Goal: Transaction & Acquisition: Obtain resource

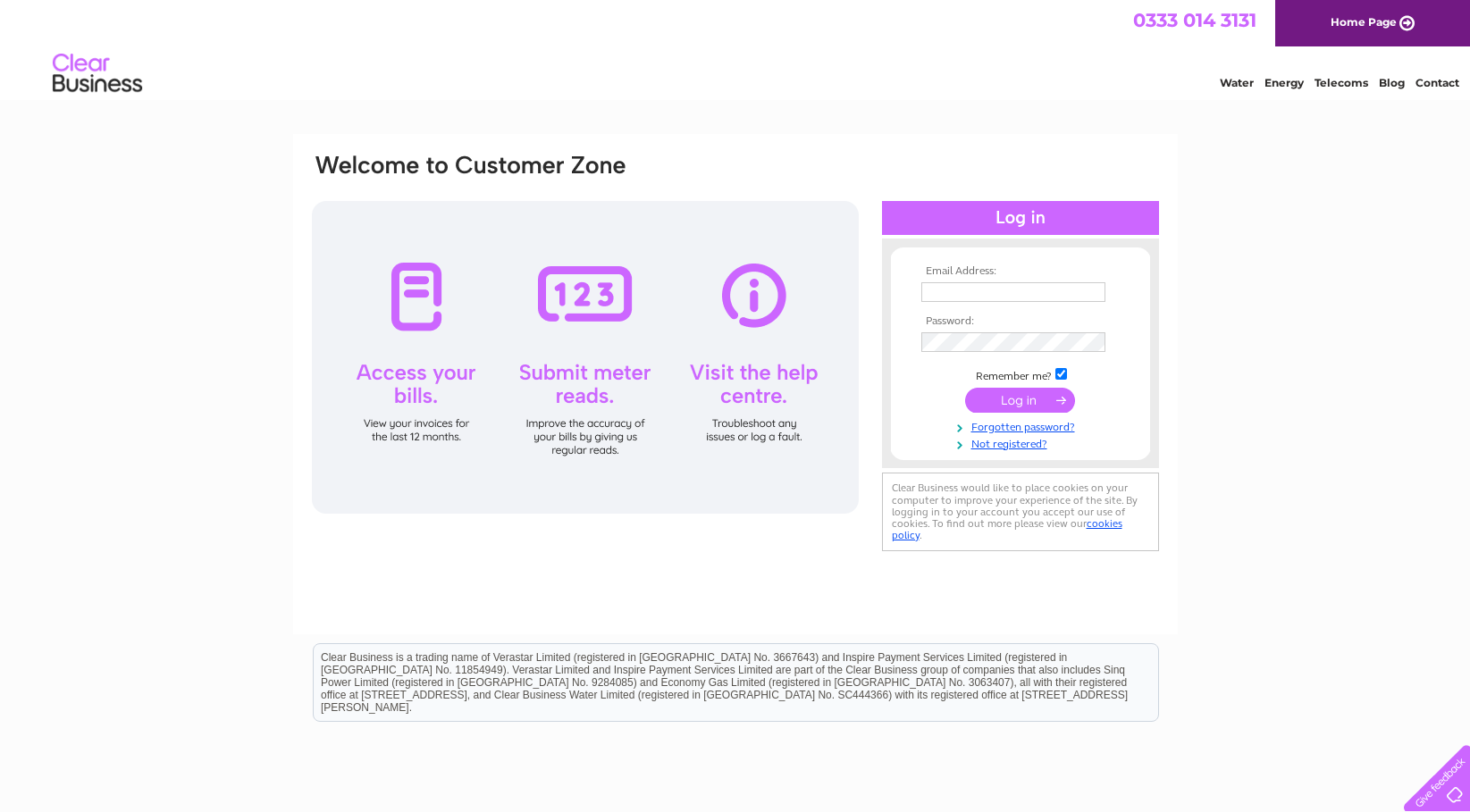
type input "joanne@palatine.co.uk"
click at [1016, 411] on input "submit" at bounding box center [1020, 400] width 110 height 25
click at [1021, 399] on input "submit" at bounding box center [1020, 400] width 110 height 25
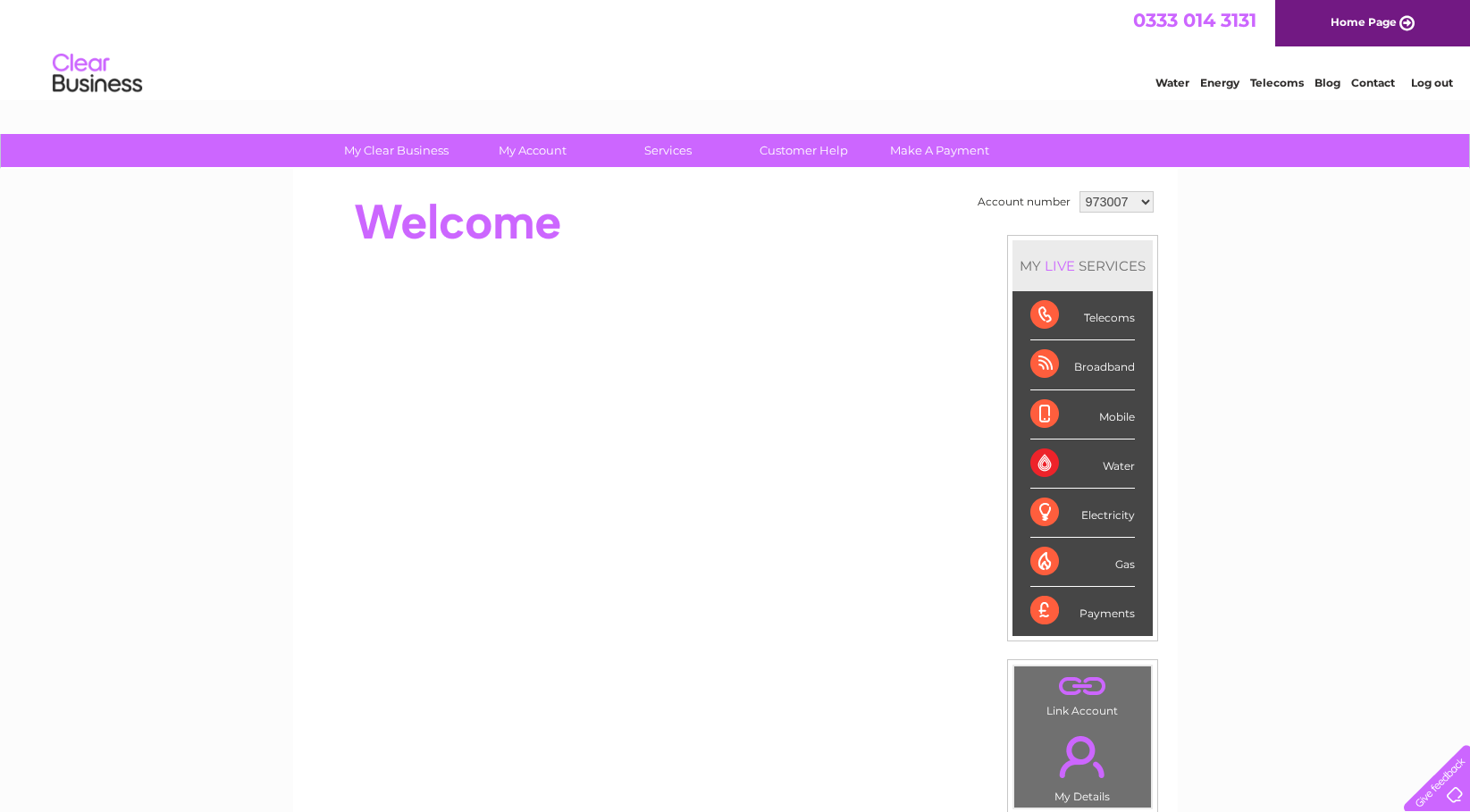
click at [1430, 91] on li "Log out" at bounding box center [1432, 82] width 54 height 22
click at [1438, 80] on link "Log out" at bounding box center [1432, 82] width 42 height 13
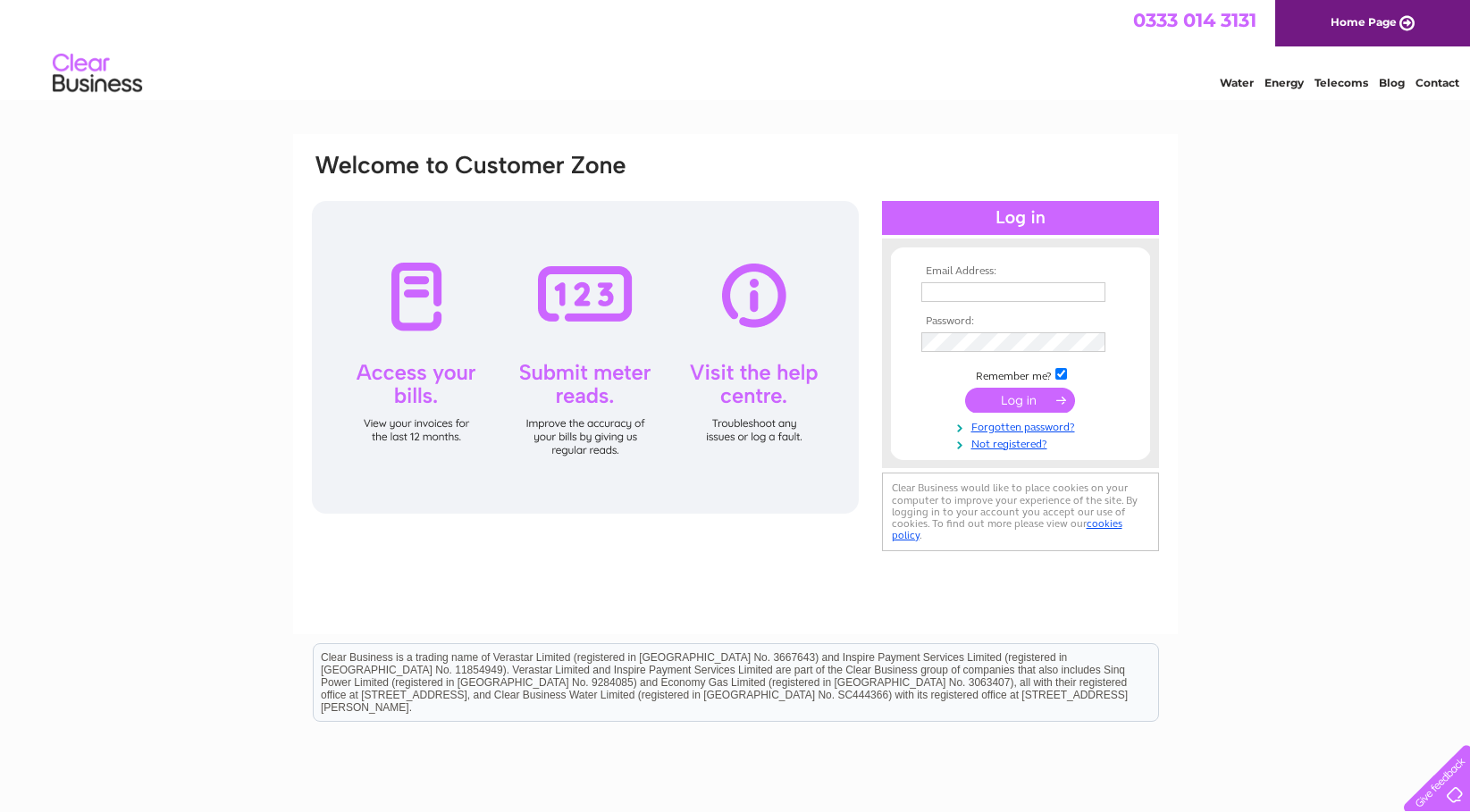
type input "joanne@palatine.co.uk"
click at [1106, 286] on td "joanne@palatine.co.uk" at bounding box center [1021, 292] width 208 height 29
click at [1073, 298] on input "joanne@palatine.co.uk" at bounding box center [1013, 292] width 184 height 20
drag, startPoint x: 1285, startPoint y: 329, endPoint x: 1294, endPoint y: 331, distance: 9.2
click at [1290, 329] on div "Email Address: joanne@palatine.co.uk Password: Forgotten password?" at bounding box center [735, 537] width 1470 height 806
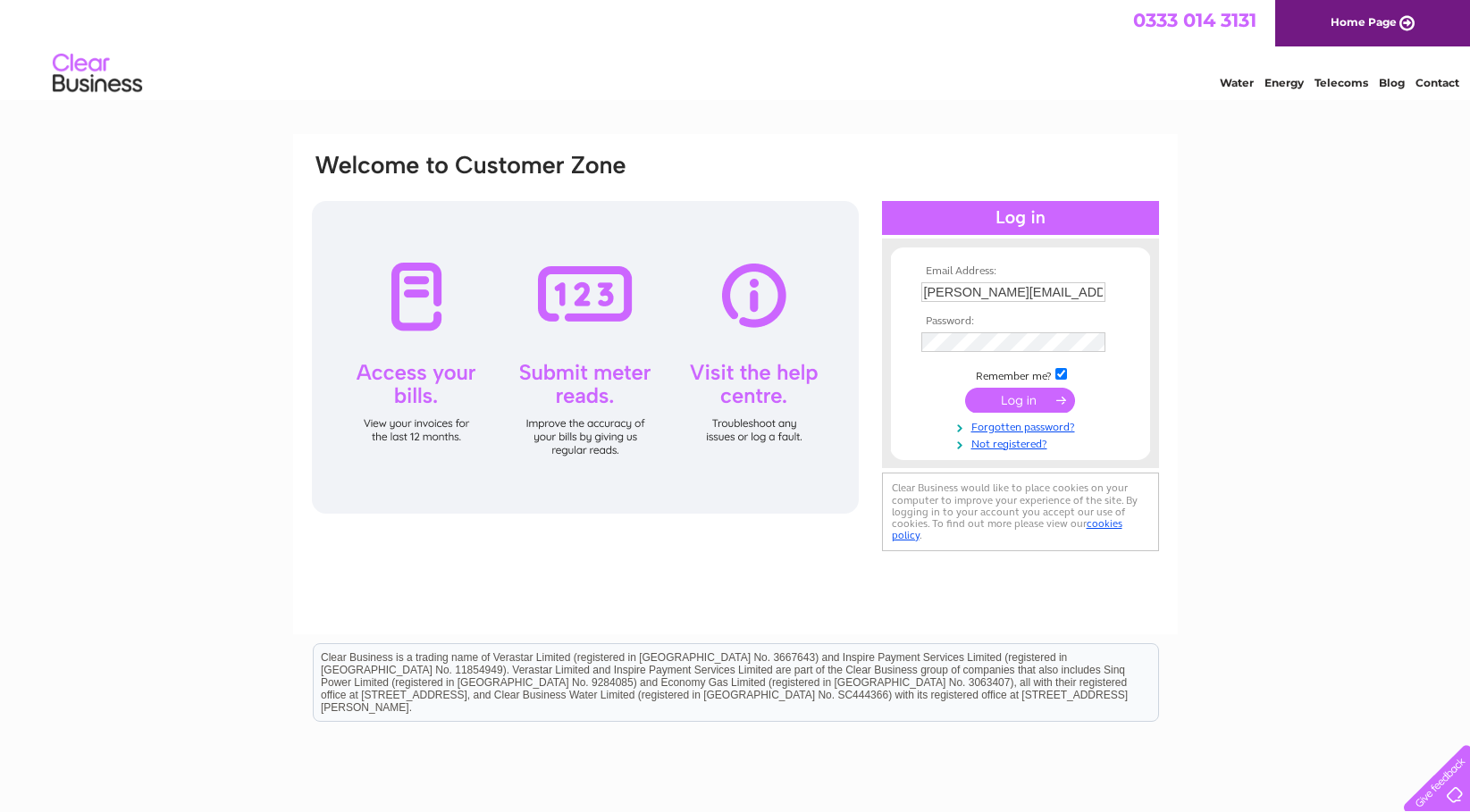
click at [1012, 326] on th "Password:" at bounding box center [1021, 321] width 208 height 13
click at [1251, 287] on div "Email Address: joanne@palatine.co.uk Password: Forgotten password?" at bounding box center [735, 537] width 1470 height 806
click at [1024, 402] on input "submit" at bounding box center [1020, 400] width 110 height 25
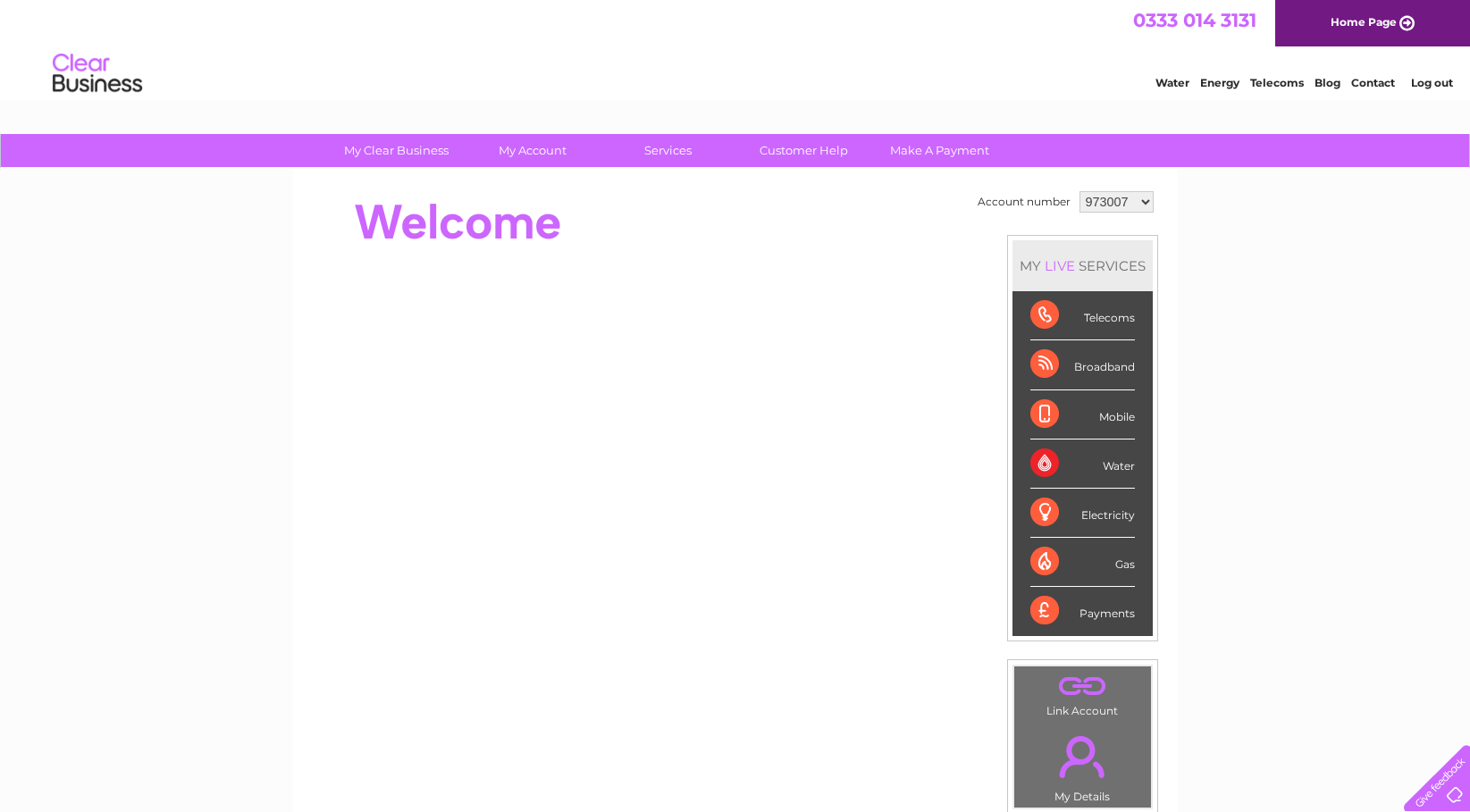
click at [1138, 205] on select "973007 1099230 1104753" at bounding box center [1116, 202] width 74 height 21
select select "1099230"
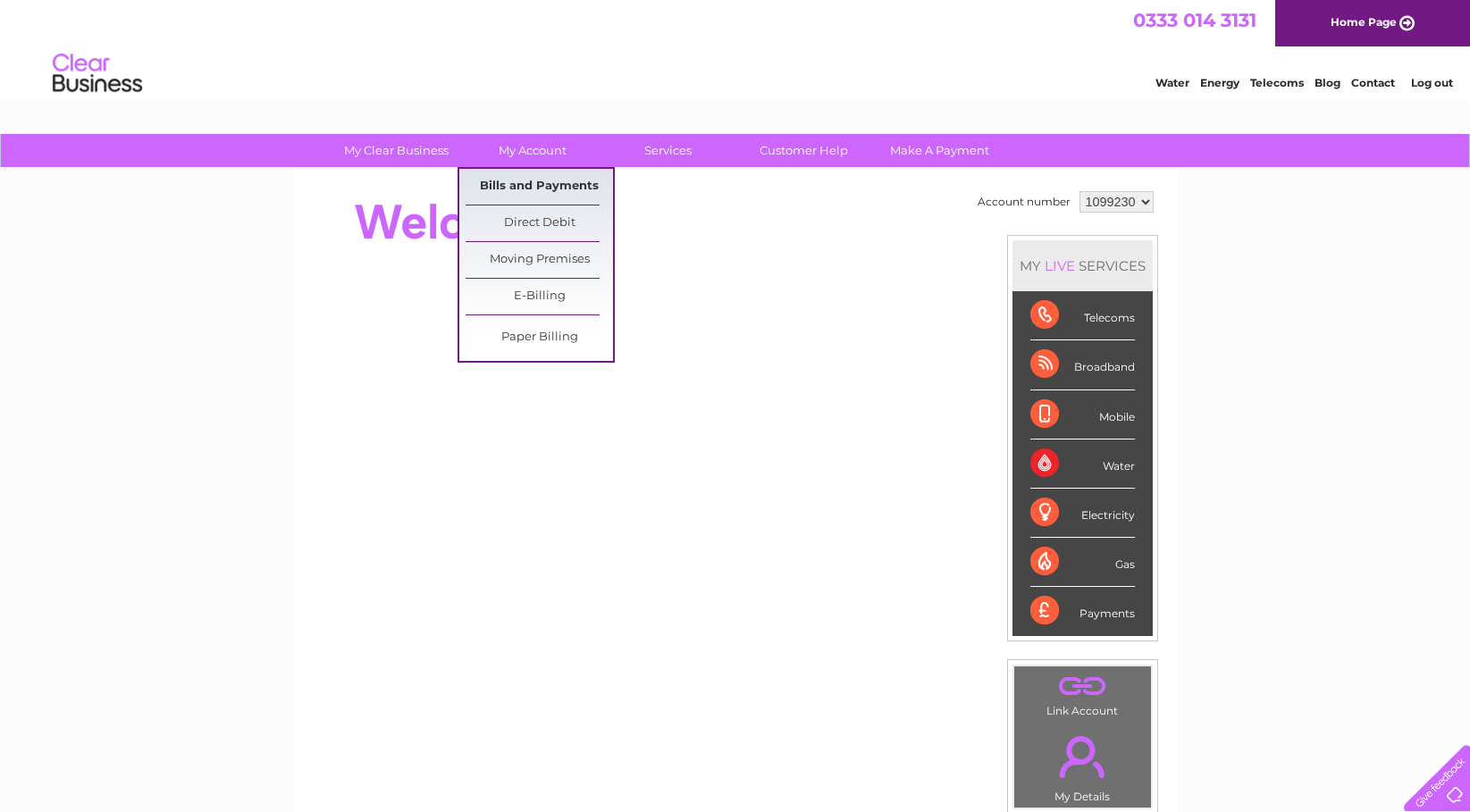
click at [510, 188] on link "Bills and Payments" at bounding box center [539, 187] width 148 height 36
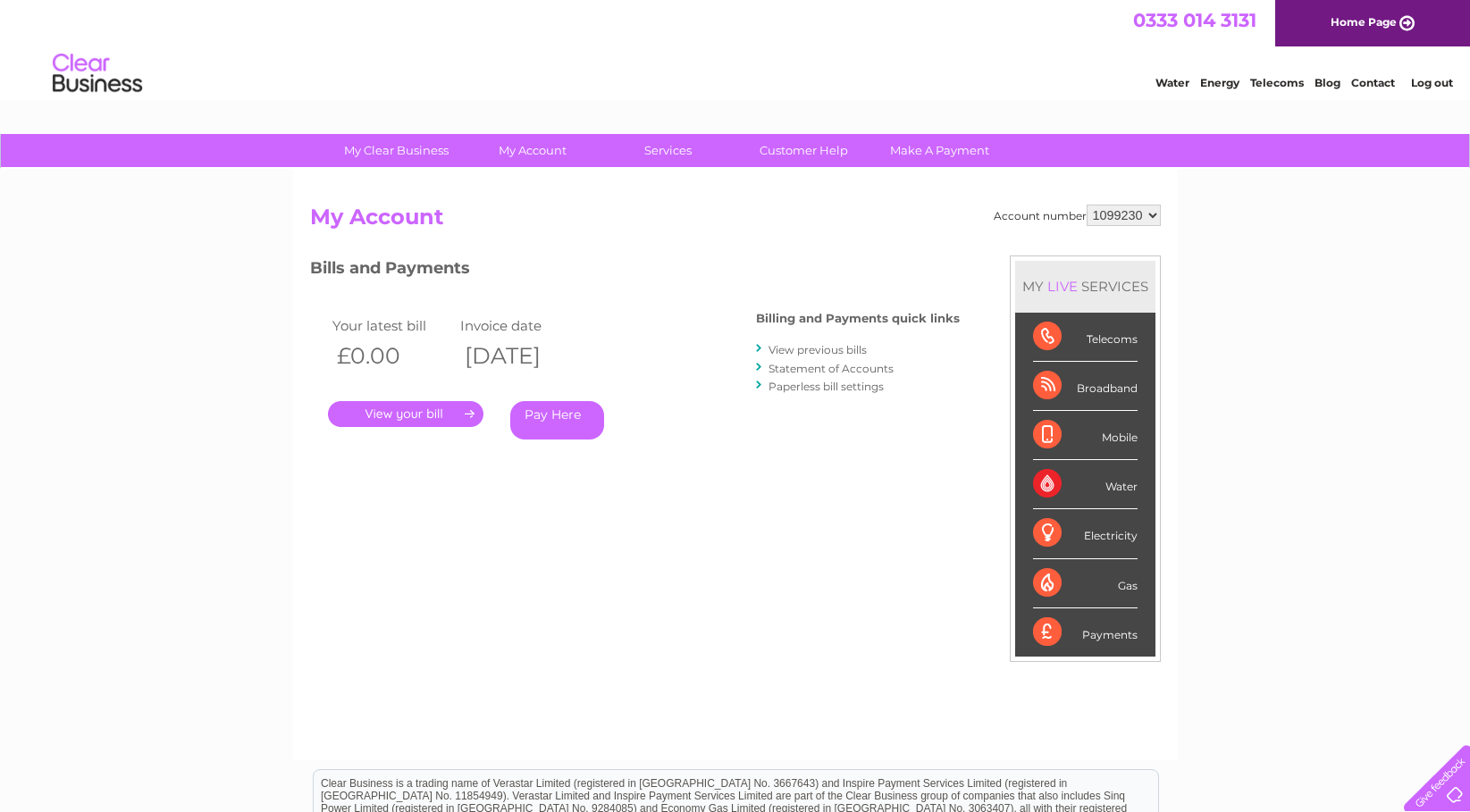
click at [804, 353] on link "View previous bills" at bounding box center [817, 349] width 98 height 13
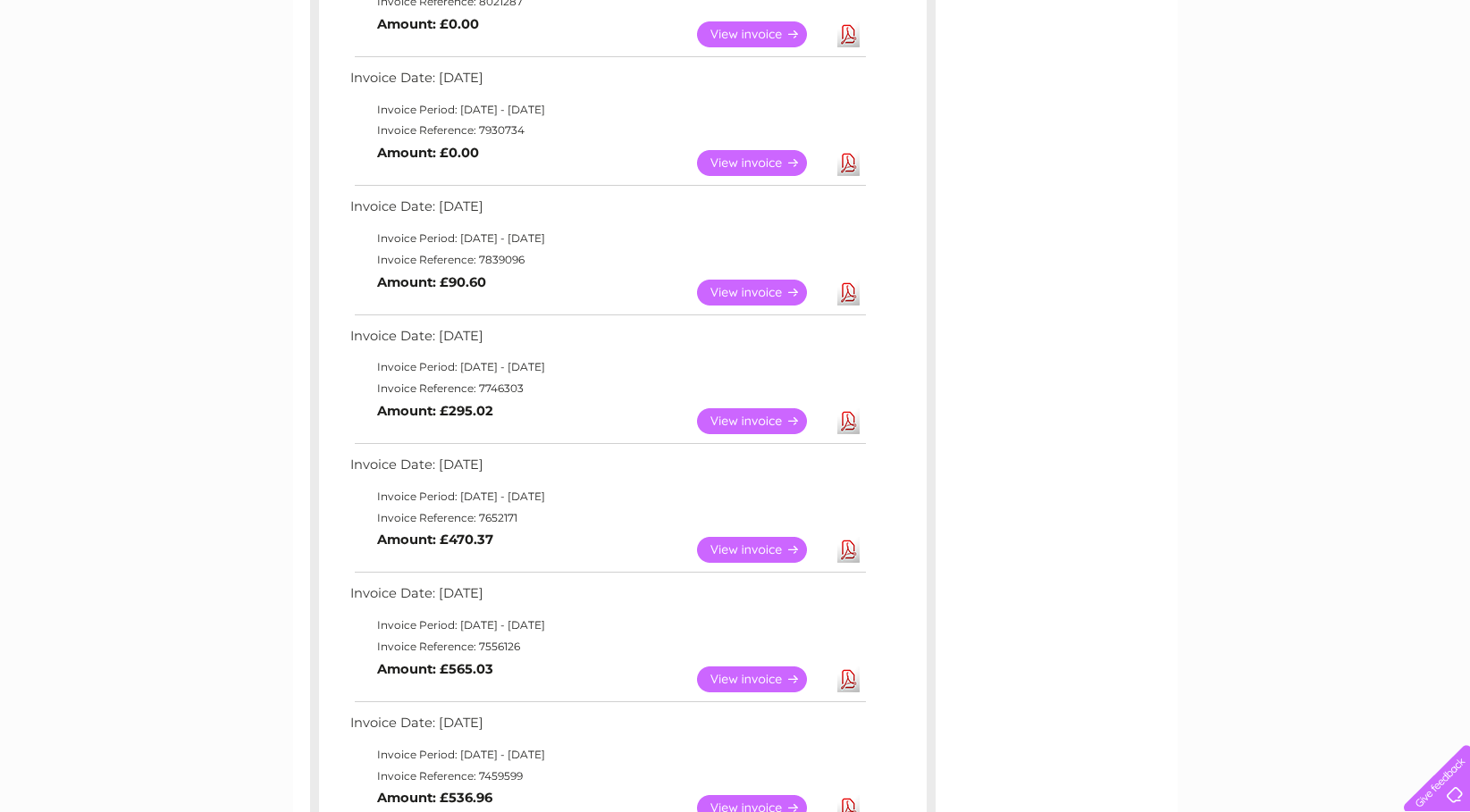
scroll to position [393, 0]
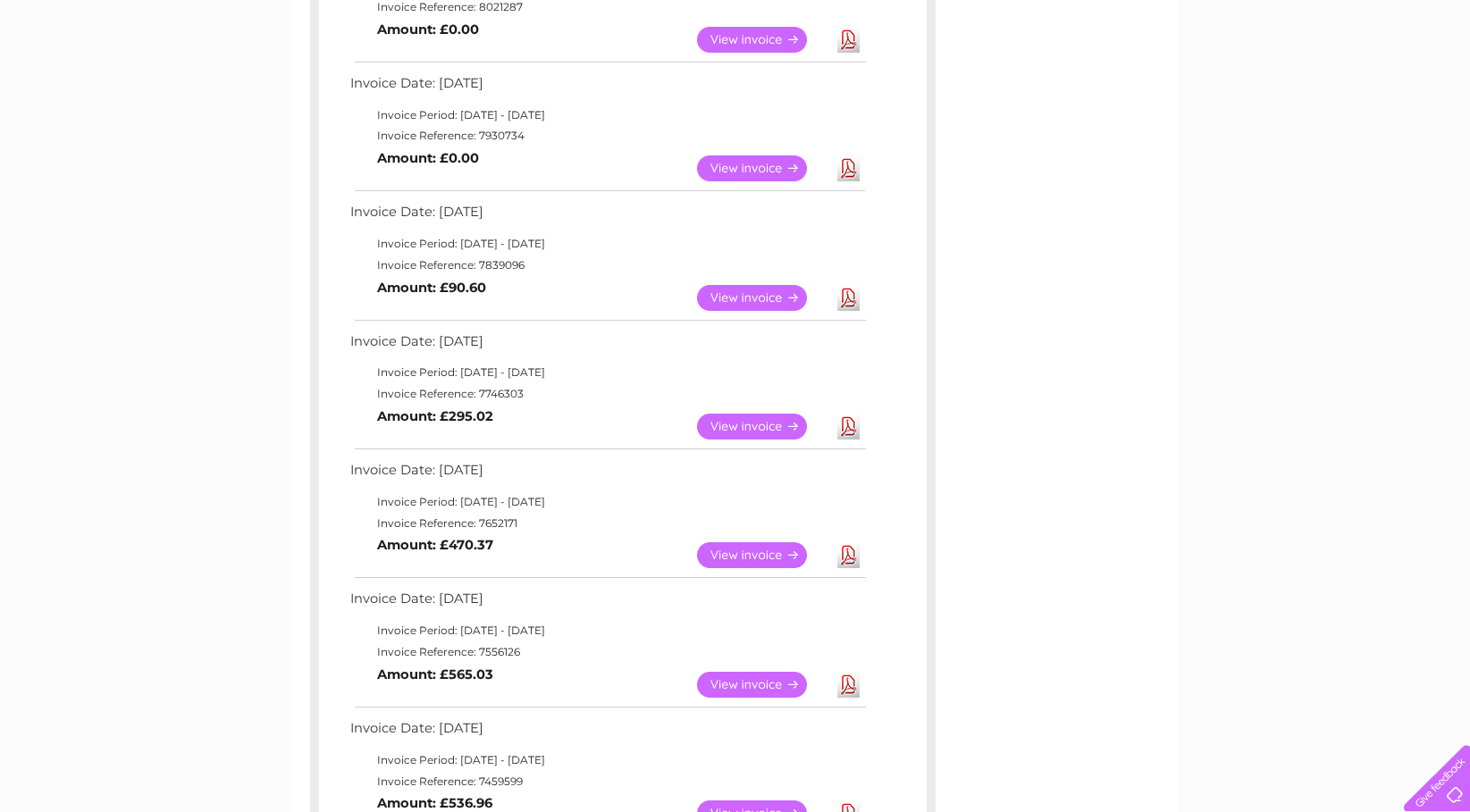
click at [850, 550] on link "Download" at bounding box center [848, 555] width 22 height 26
click at [789, 419] on link "View" at bounding box center [762, 426] width 132 height 26
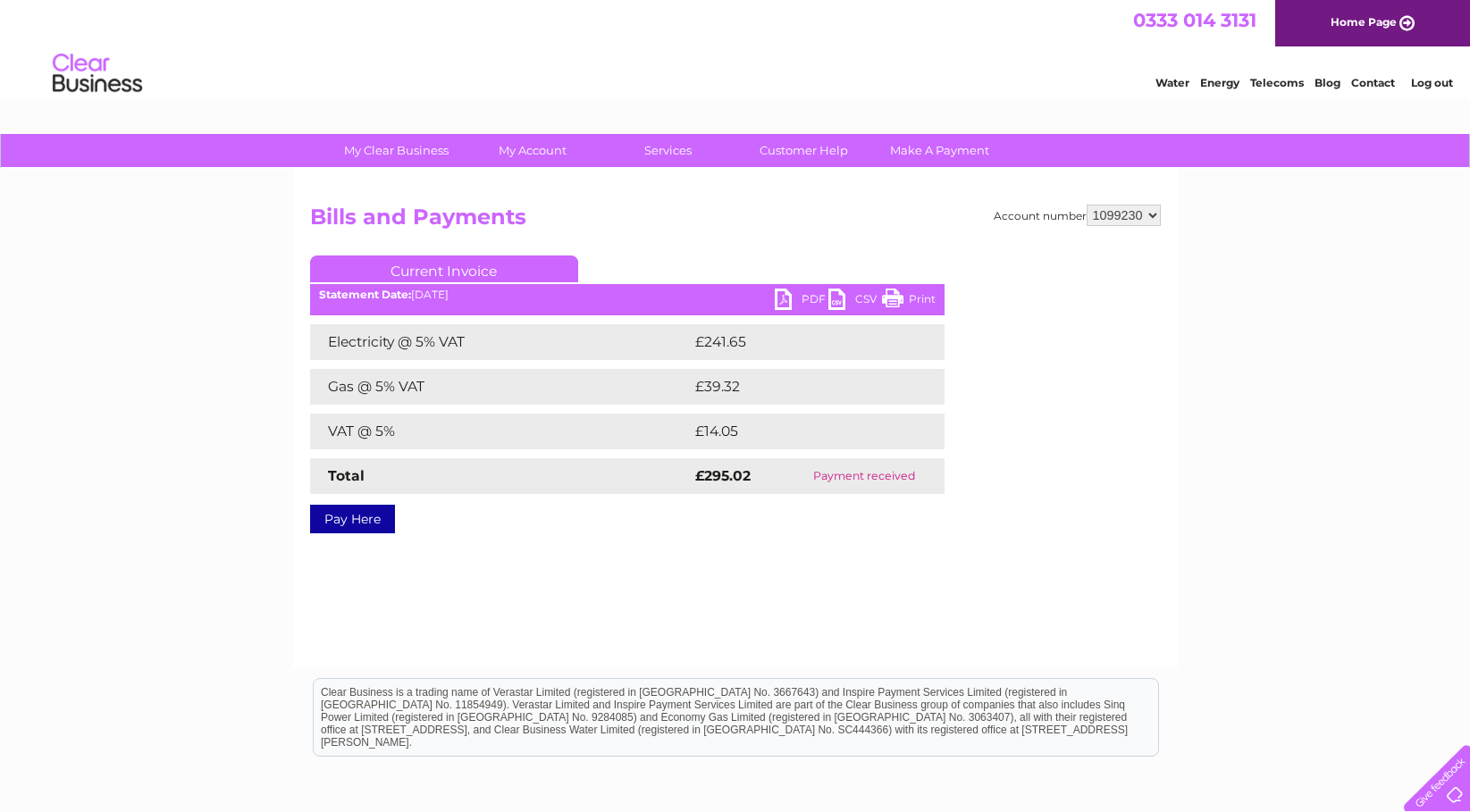
click at [793, 292] on link "PDF" at bounding box center [801, 301] width 54 height 26
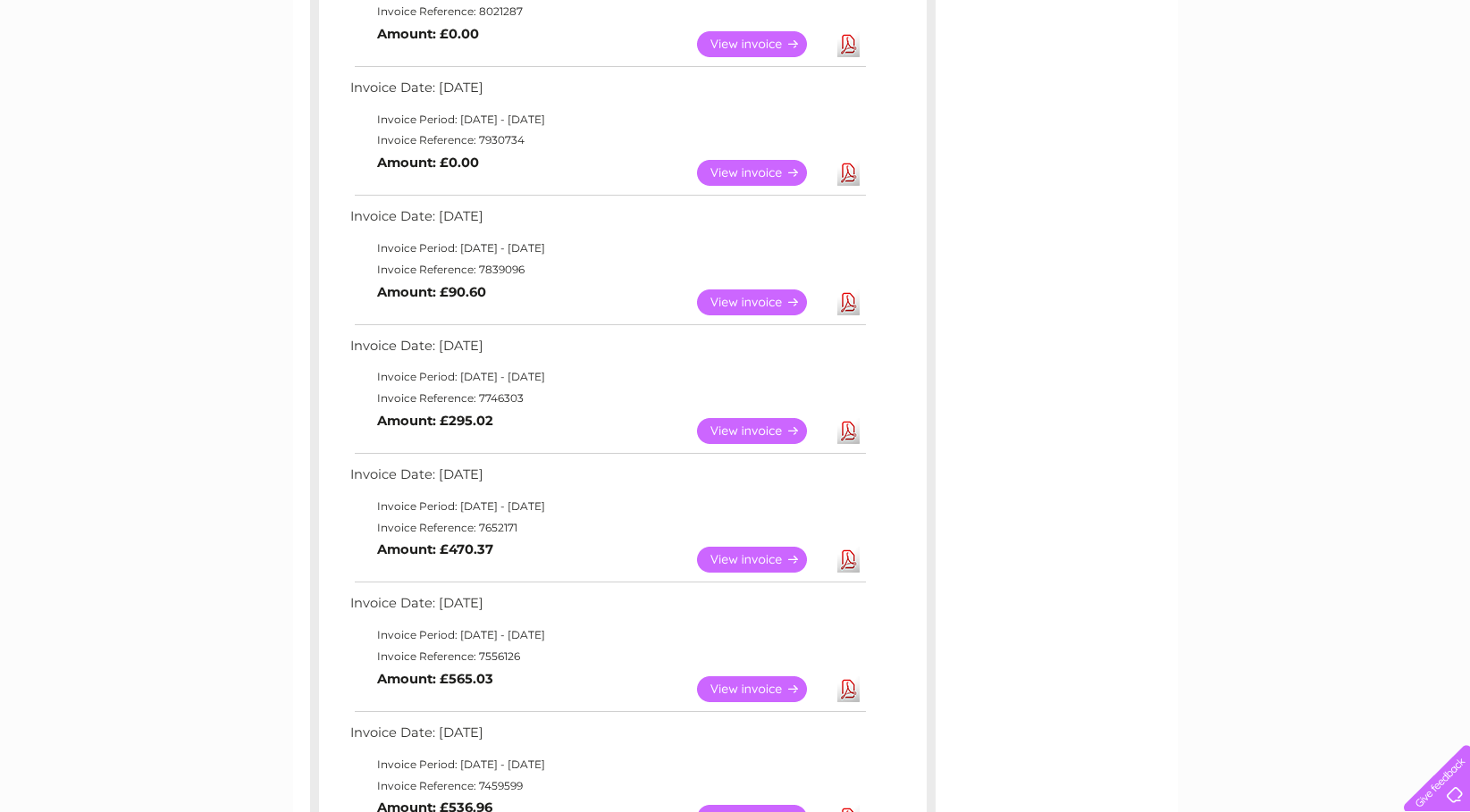
click at [849, 293] on link "Download" at bounding box center [848, 302] width 22 height 26
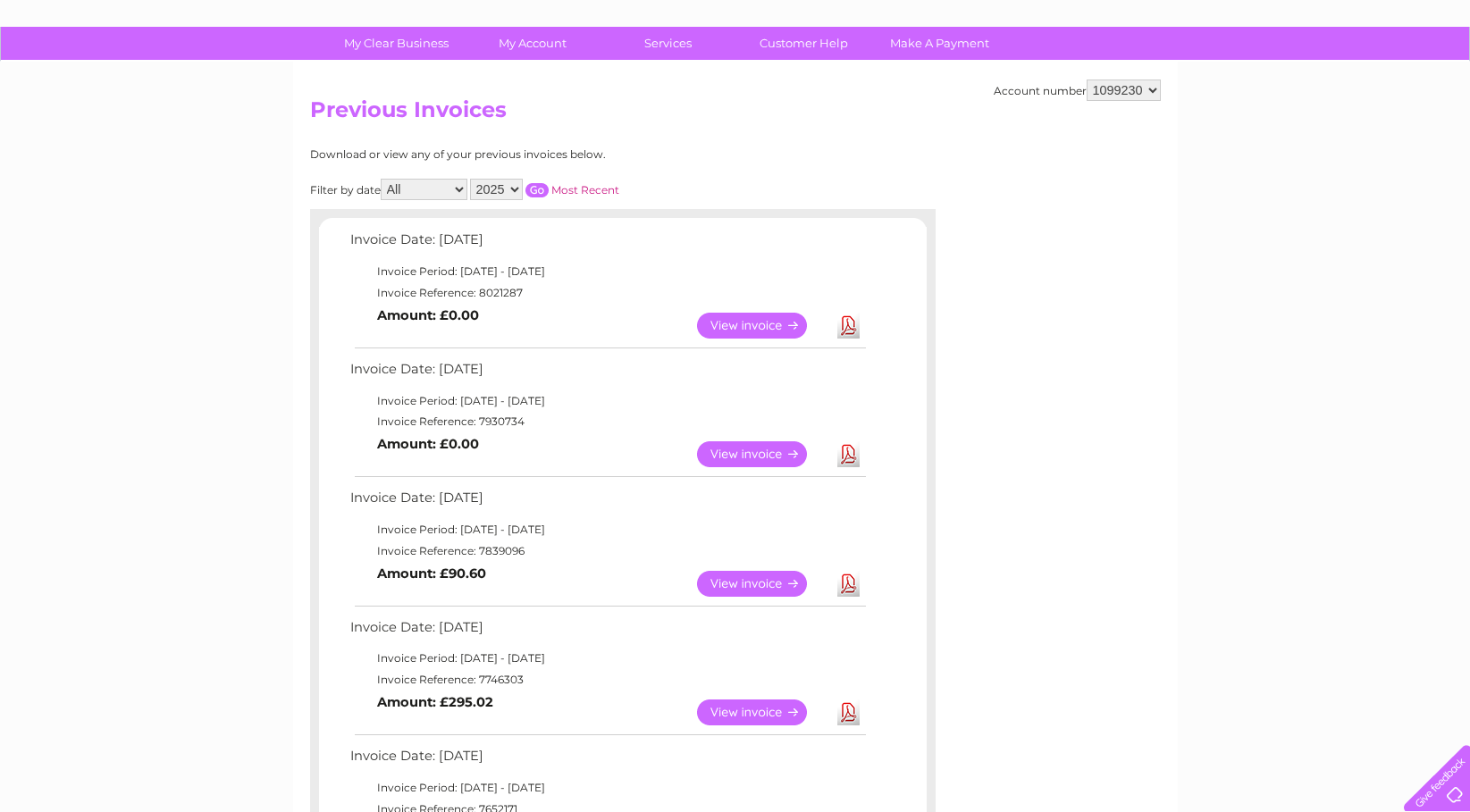
scroll to position [67, 0]
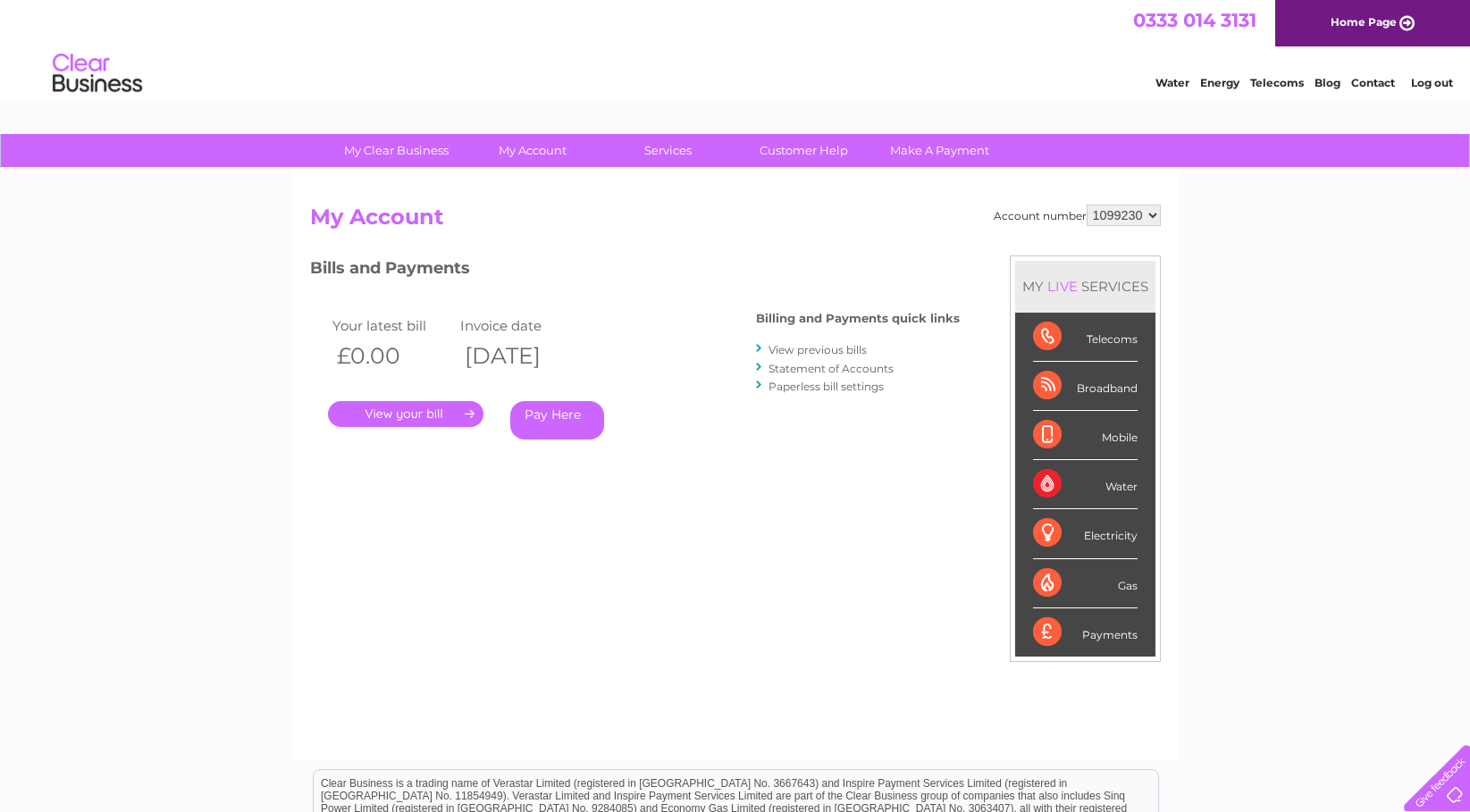
click at [1152, 214] on select "973007 1099230 1104753" at bounding box center [1124, 216] width 74 height 21
select select "1104753"
click at [842, 342] on li "View previous bills" at bounding box center [858, 349] width 204 height 18
click at [842, 350] on link "View previous bills" at bounding box center [817, 349] width 98 height 13
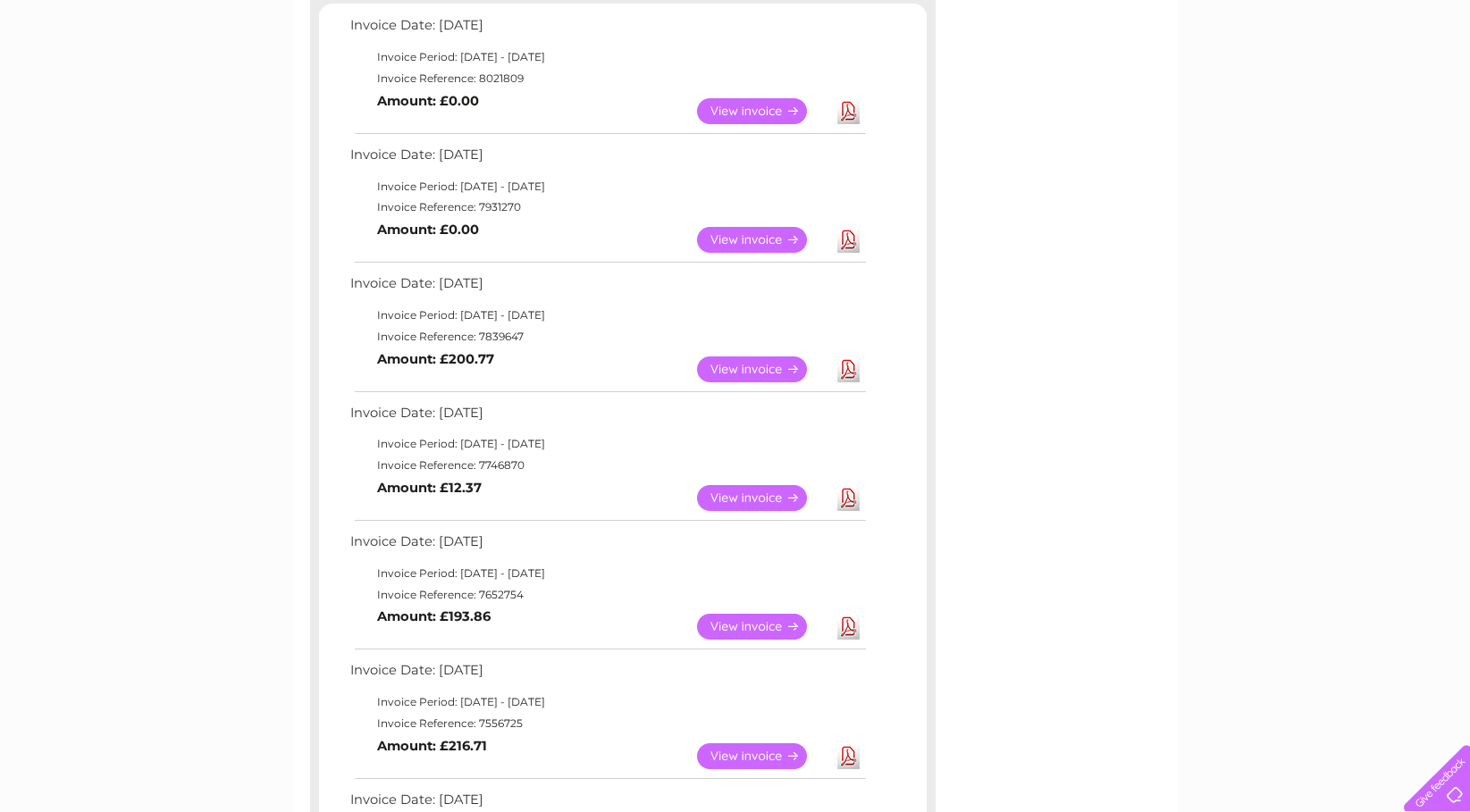
scroll to position [357, 0]
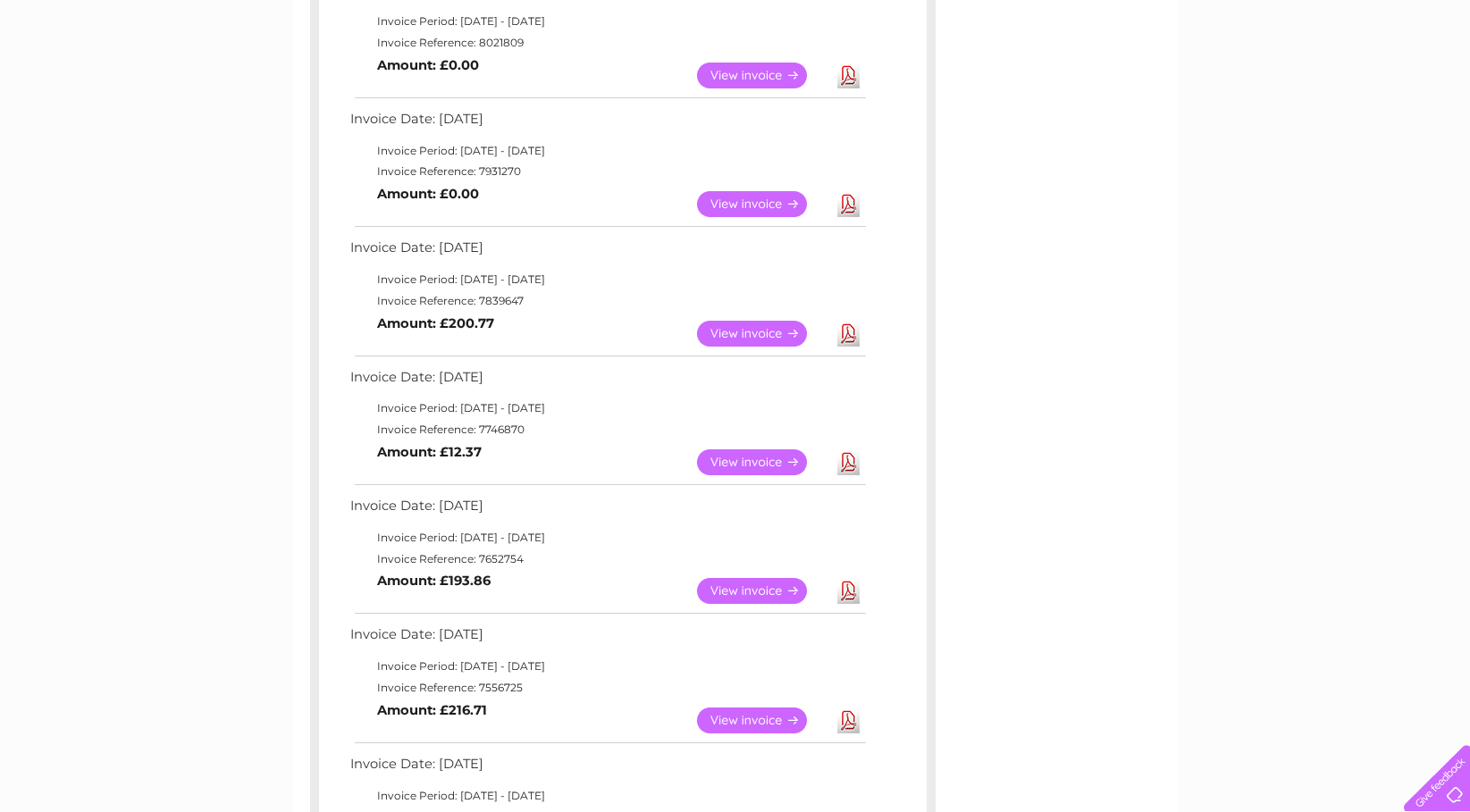
click at [843, 588] on link "Download" at bounding box center [848, 591] width 22 height 26
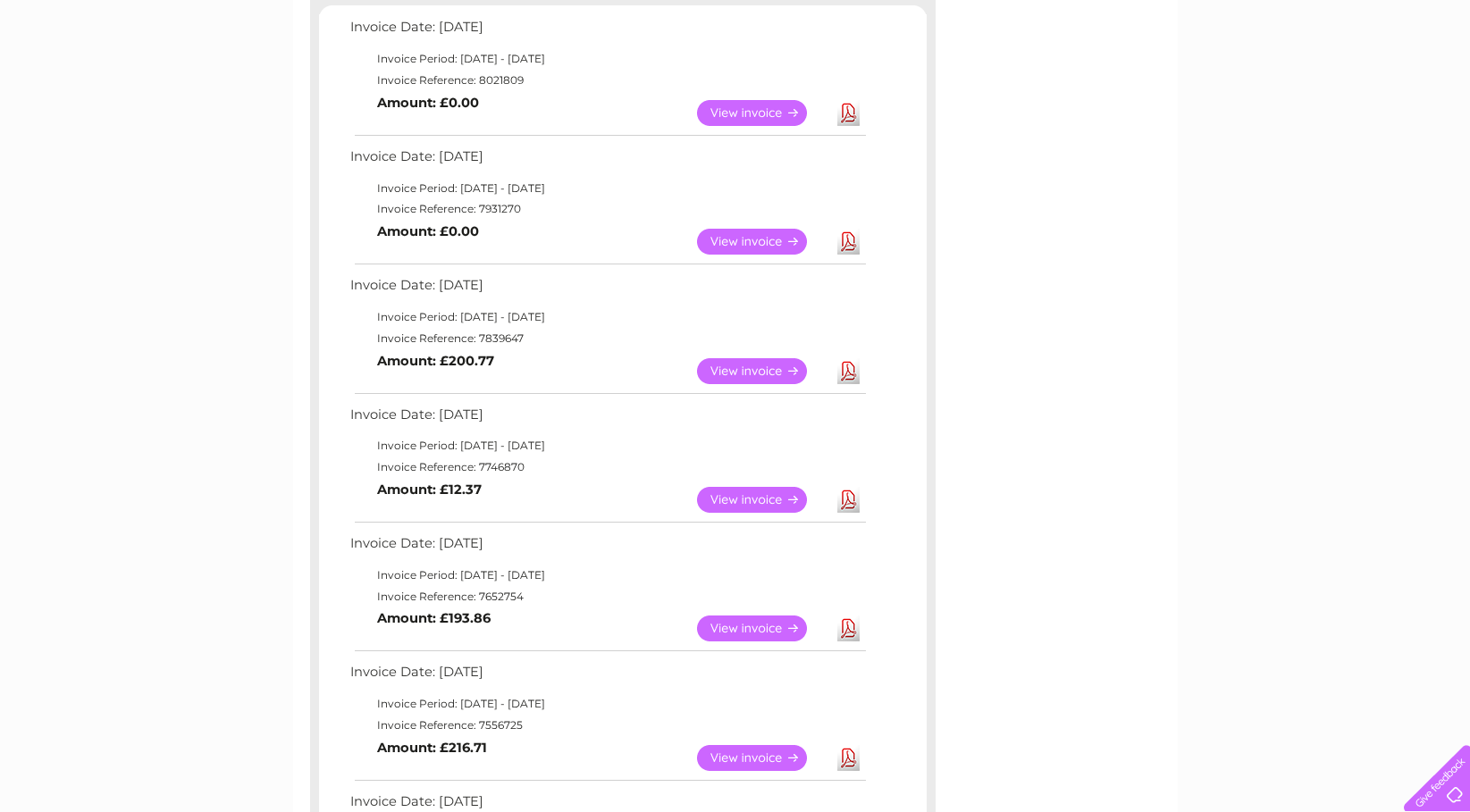
scroll to position [286, 0]
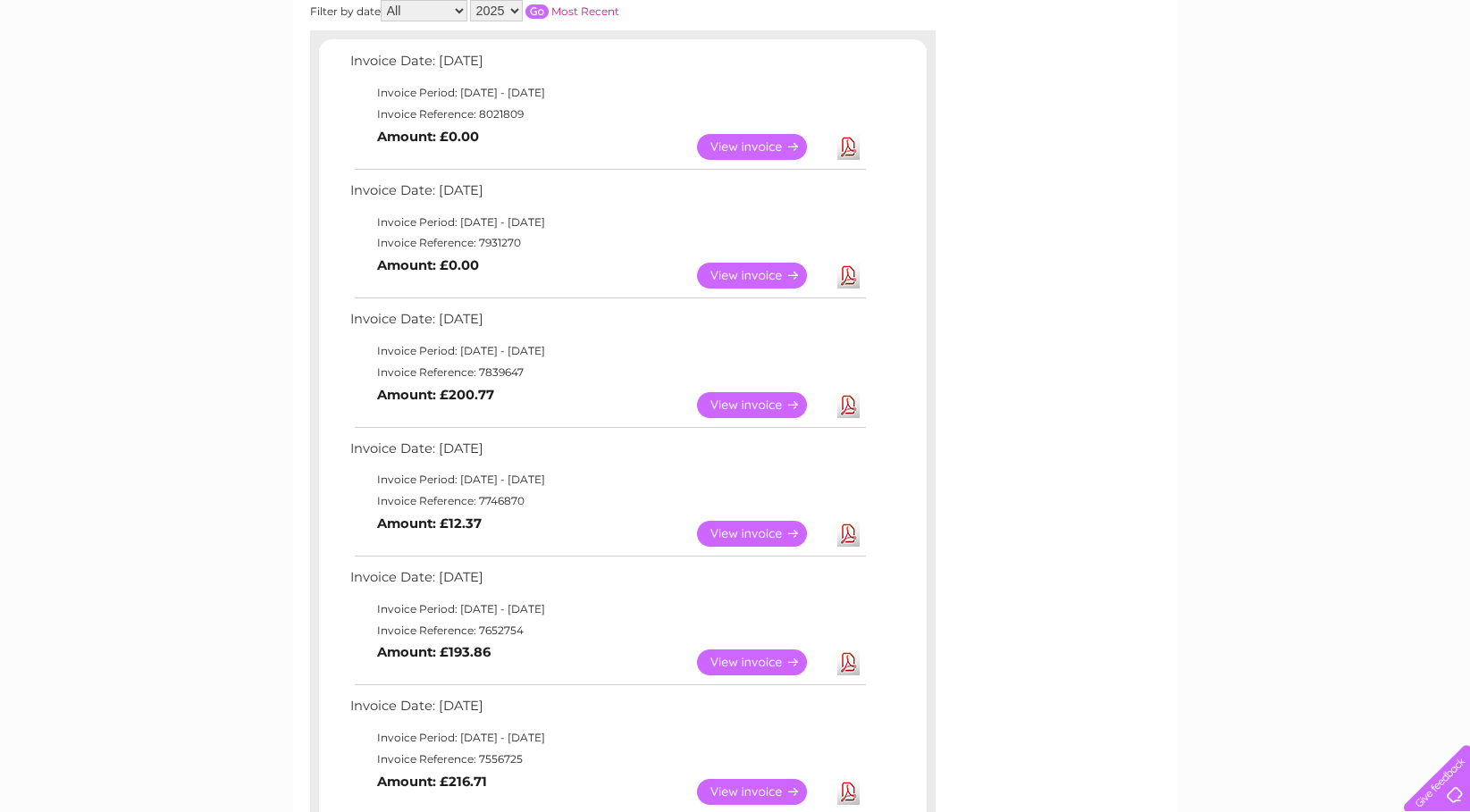
click at [837, 409] on link "Download" at bounding box center [848, 405] width 22 height 26
click at [843, 533] on link "Download" at bounding box center [848, 534] width 22 height 26
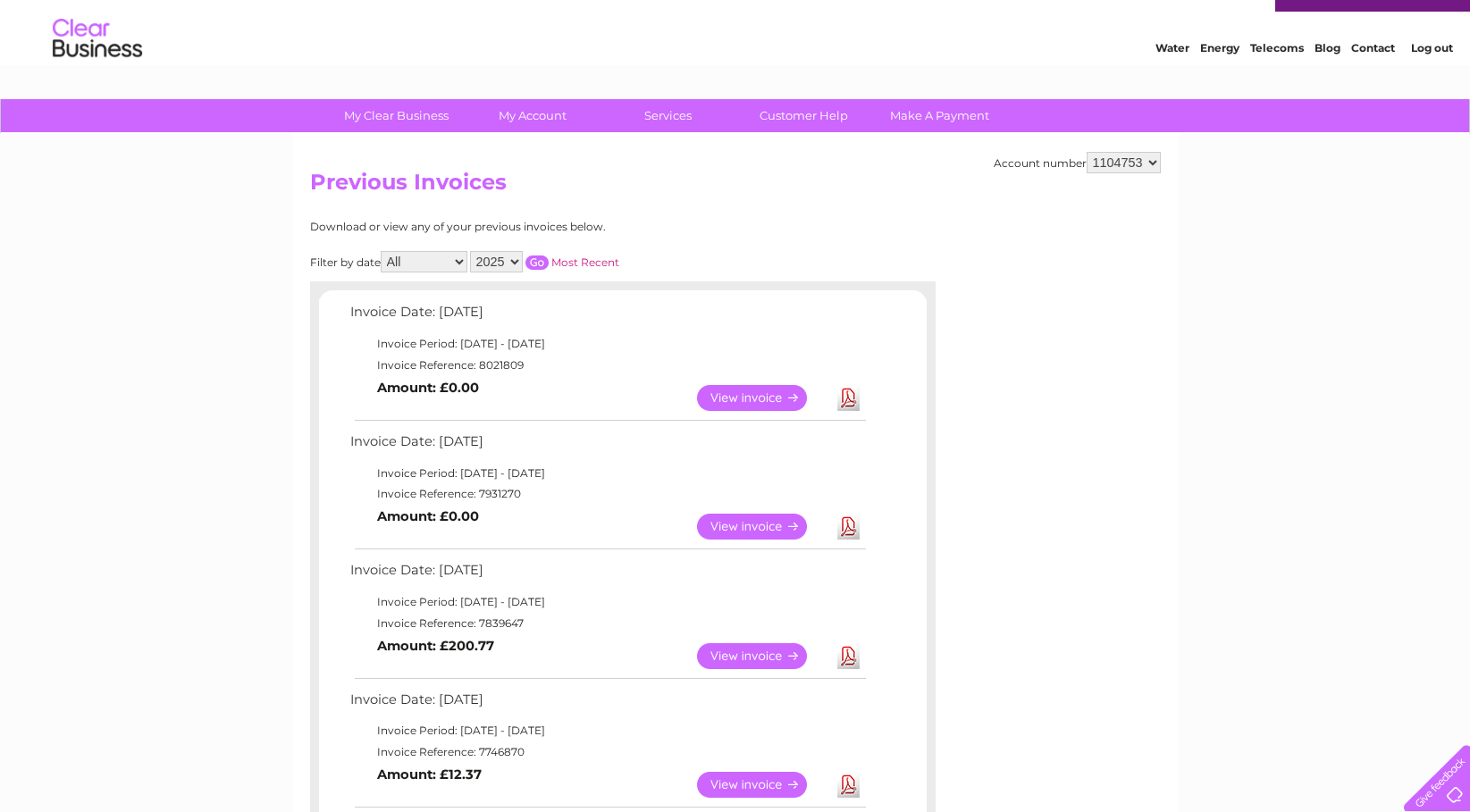
scroll to position [0, 0]
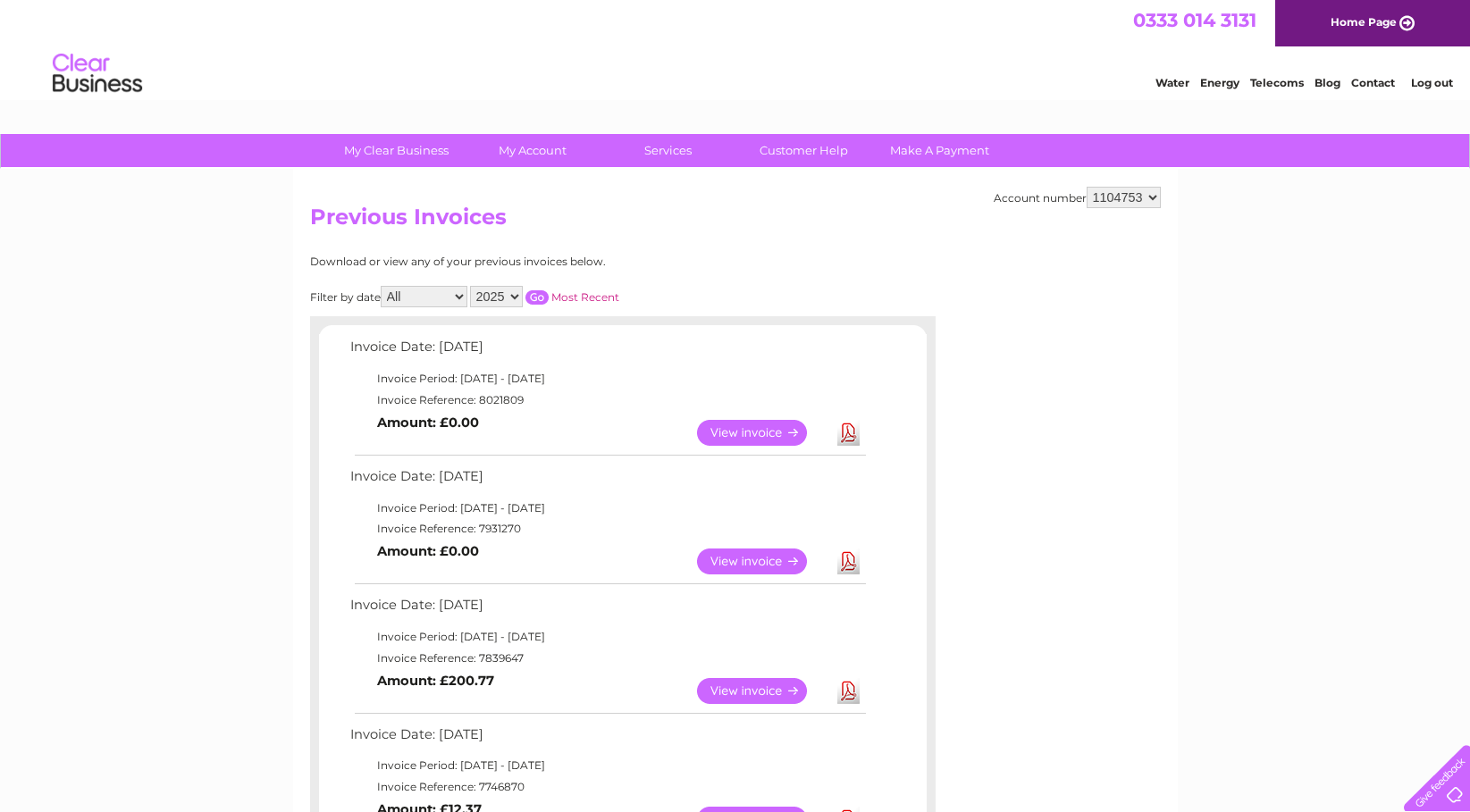
click at [1149, 198] on select "973007 1099230 1104753" at bounding box center [1124, 198] width 74 height 21
select select "973007"
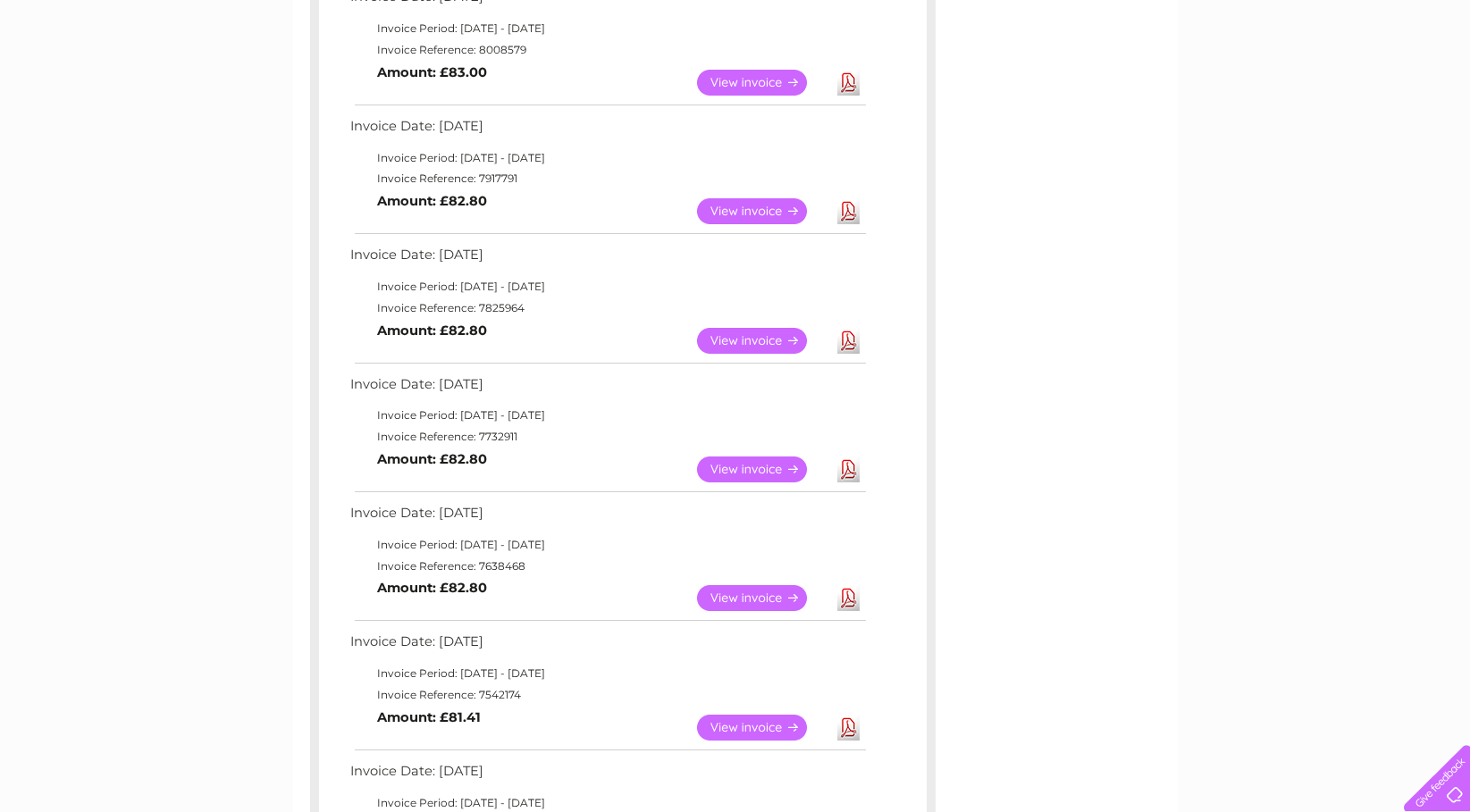
scroll to position [357, 0]
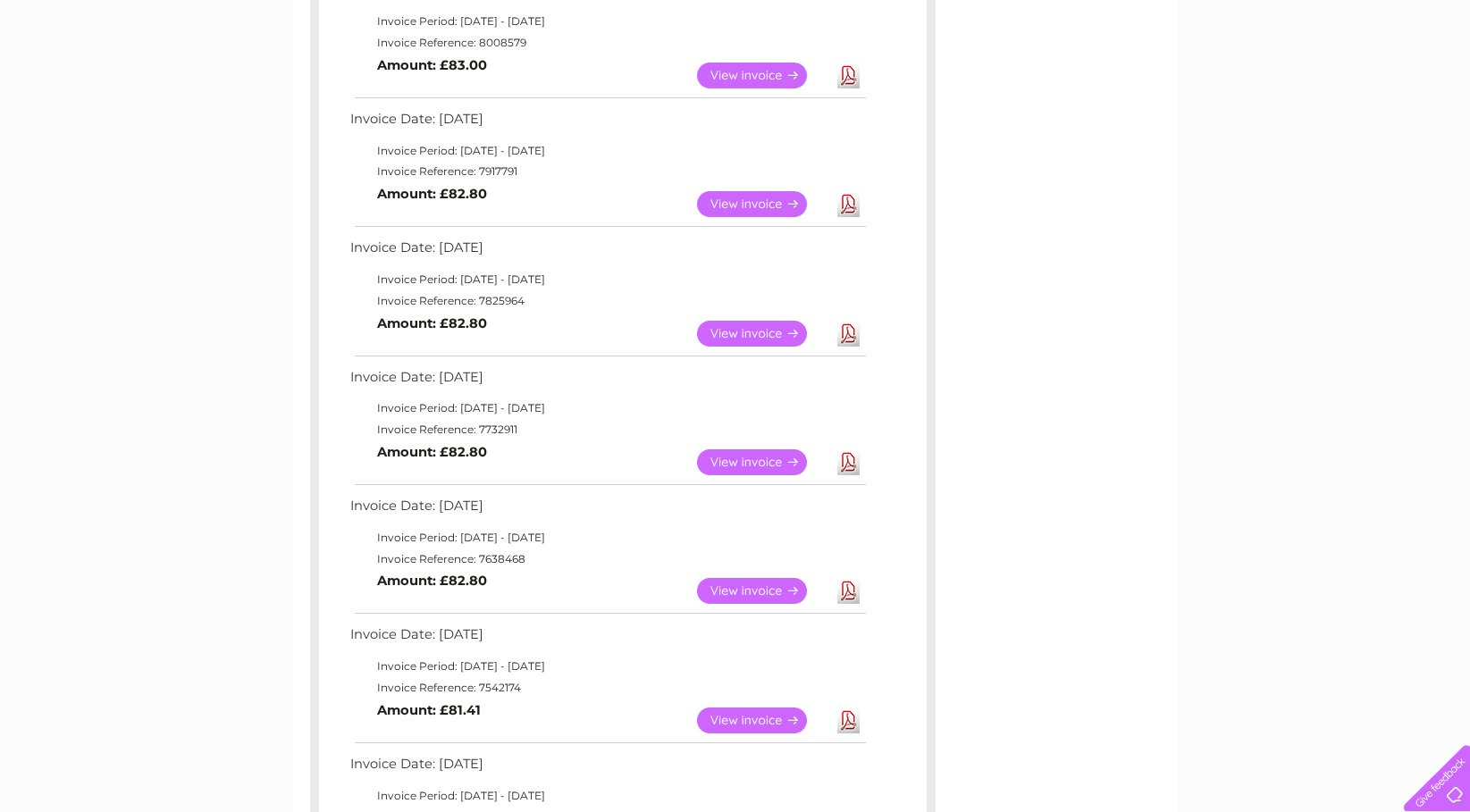
click at [848, 593] on link "Download" at bounding box center [848, 591] width 22 height 26
click at [842, 453] on link "Download" at bounding box center [848, 462] width 22 height 26
click at [847, 329] on link "Download" at bounding box center [848, 333] width 22 height 26
click at [840, 203] on link "Download" at bounding box center [848, 204] width 22 height 26
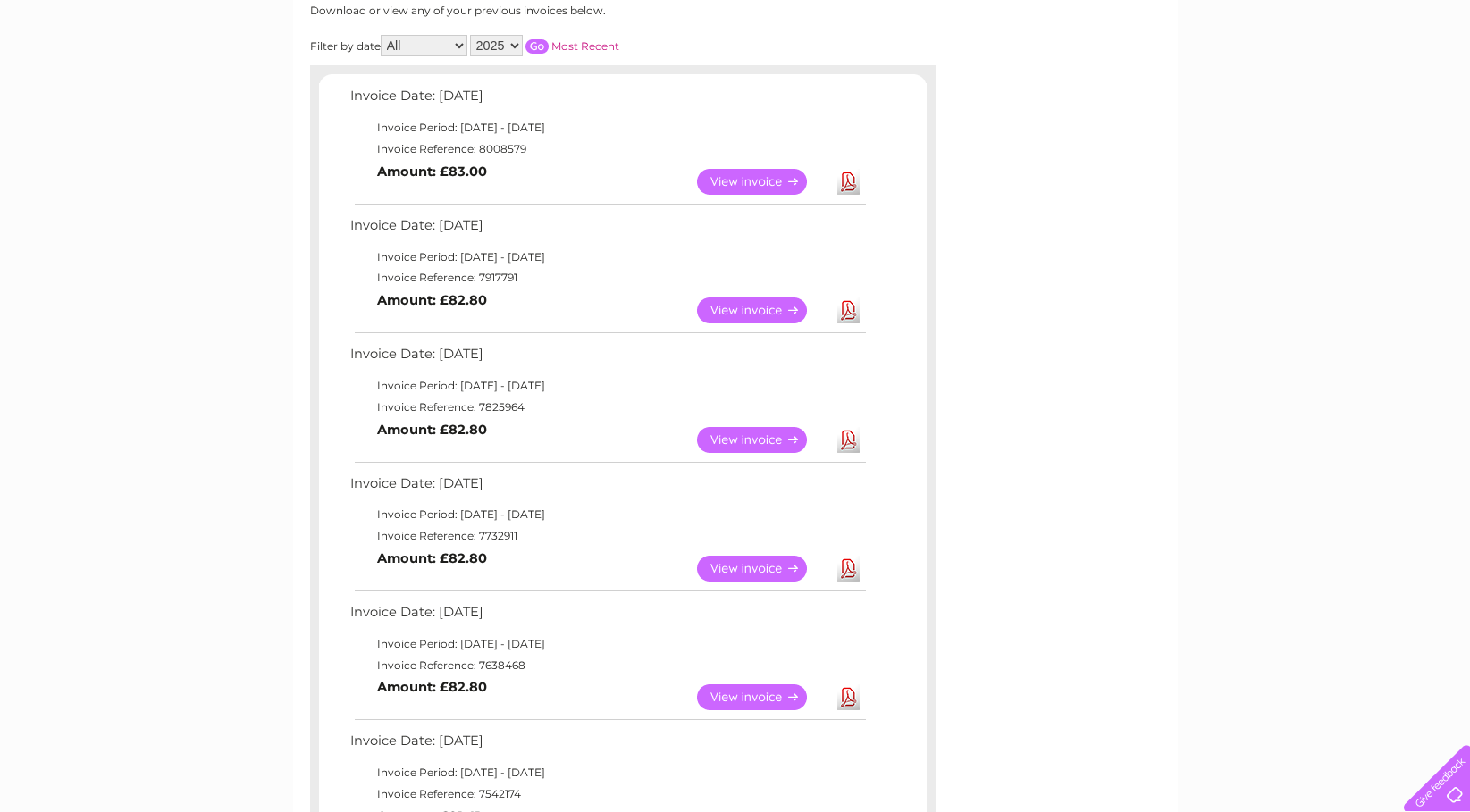
scroll to position [250, 0]
click at [842, 181] on link "Download" at bounding box center [848, 183] width 22 height 26
